Goal: Information Seeking & Learning: Check status

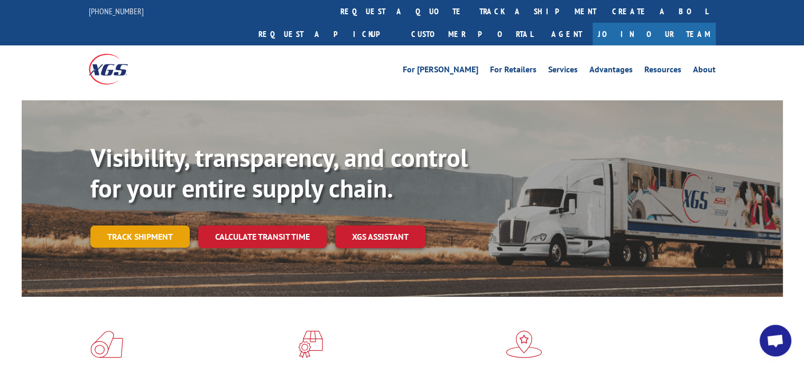
click at [148, 226] on link "Track shipment" at bounding box center [139, 237] width 99 height 22
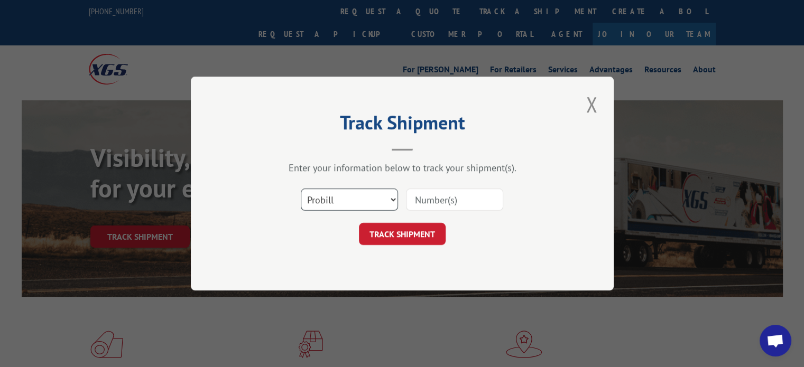
click at [394, 198] on select "Select category... Probill BOL PO" at bounding box center [349, 200] width 97 height 22
select select "bol"
click at [301, 189] on select "Select category... Probill BOL PO" at bounding box center [349, 200] width 97 height 22
click at [438, 203] on input at bounding box center [454, 200] width 97 height 22
type input "5"
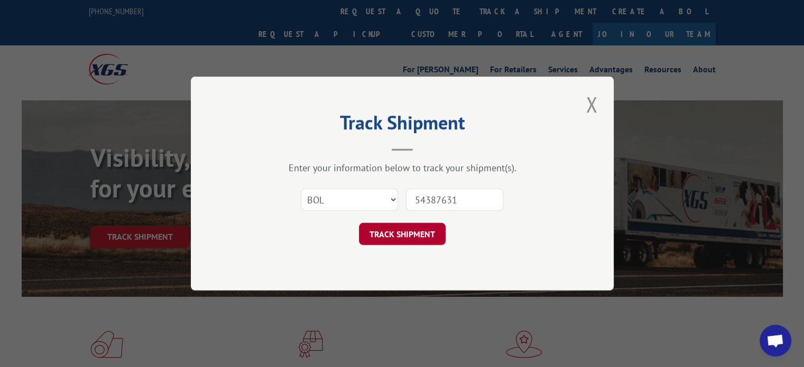
type input "54387631"
click at [414, 236] on button "TRACK SHIPMENT" at bounding box center [402, 234] width 87 height 22
